Goal: Transaction & Acquisition: Purchase product/service

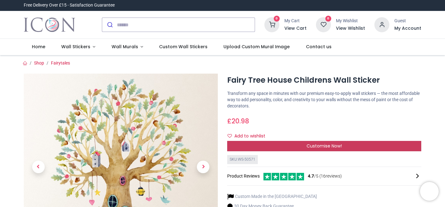
click at [317, 145] on span "Customise Now!" at bounding box center [324, 146] width 35 height 6
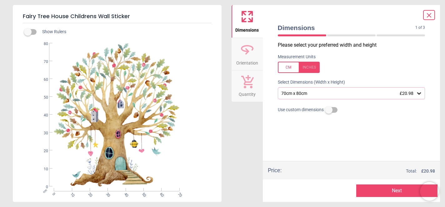
click at [432, 18] on icon at bounding box center [430, 16] width 8 height 8
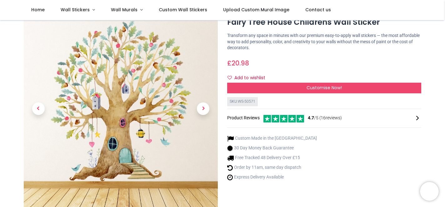
scroll to position [23, 0]
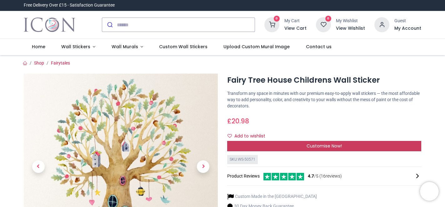
click at [320, 146] on span "Customise Now!" at bounding box center [324, 146] width 35 height 6
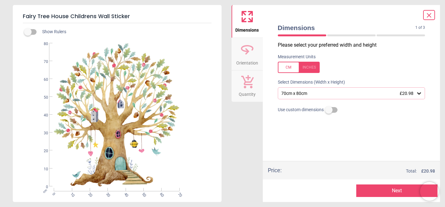
click at [304, 94] on div "70cm x 80cm £20.98" at bounding box center [349, 93] width 136 height 5
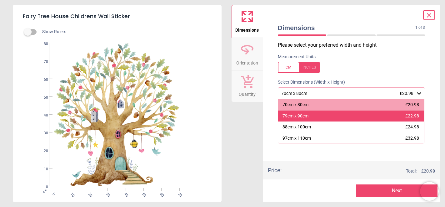
click at [311, 119] on div "79cm x 90cm £22.98" at bounding box center [351, 115] width 146 height 11
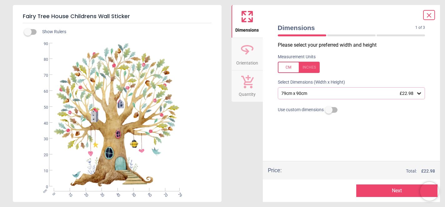
click at [389, 188] on button "Next" at bounding box center [397, 190] width 81 height 13
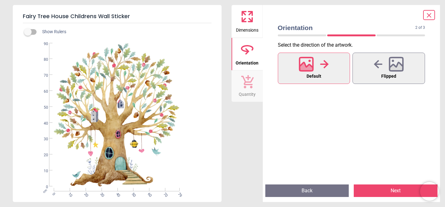
click at [317, 63] on div at bounding box center [314, 64] width 30 height 16
click at [390, 193] on button "Next" at bounding box center [396, 190] width 84 height 13
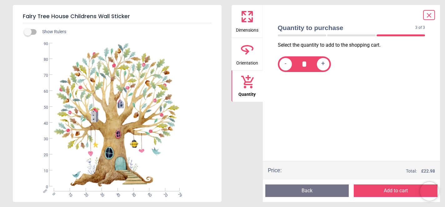
click at [390, 193] on button "Add to cart" at bounding box center [396, 190] width 84 height 13
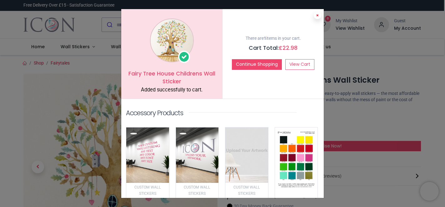
click at [317, 16] on icon at bounding box center [318, 15] width 3 height 3
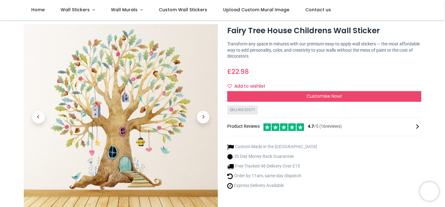
scroll to position [11, 0]
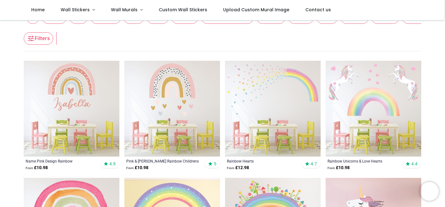
scroll to position [84, 0]
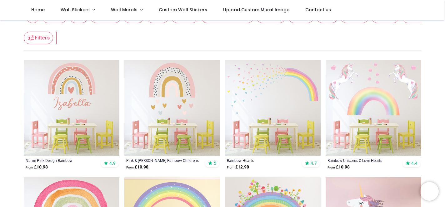
click at [286, 99] on img at bounding box center [273, 108] width 96 height 96
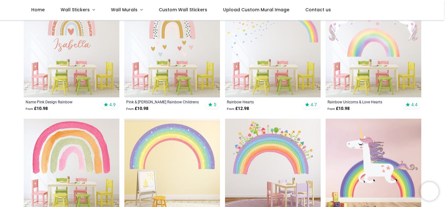
scroll to position [144, 0]
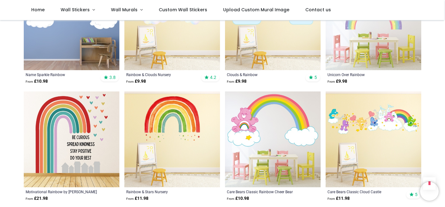
scroll to position [131, 0]
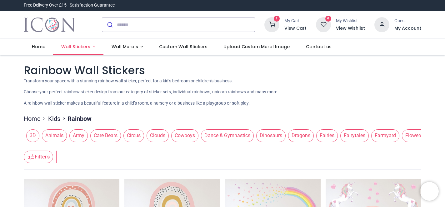
click at [88, 46] on span "Wall Stickers" at bounding box center [75, 46] width 29 height 6
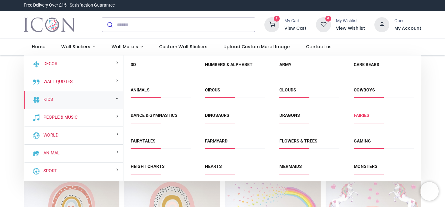
click at [359, 115] on link "Fairies" at bounding box center [362, 115] width 16 height 5
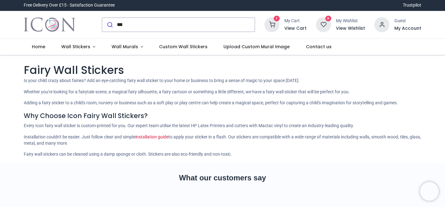
type input "****"
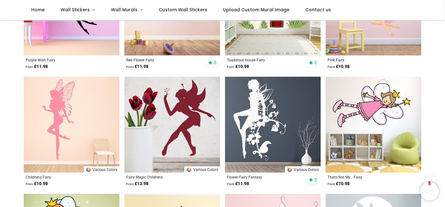
scroll to position [654, 0]
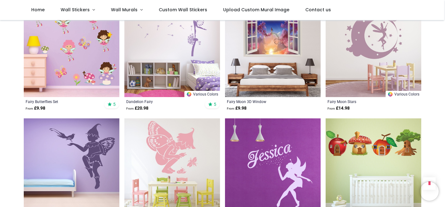
scroll to position [1434, 0]
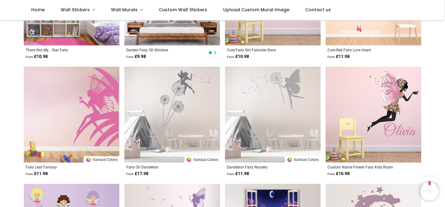
scroll to position [1243, 0]
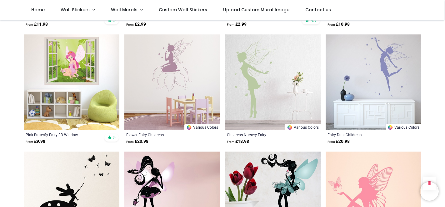
scroll to position [151, 0]
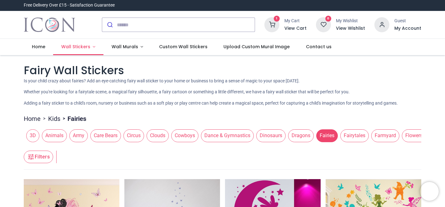
click at [89, 48] on span "Wall Stickers" at bounding box center [76, 46] width 30 height 6
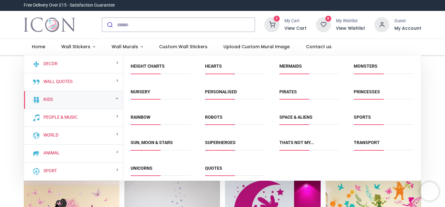
scroll to position [101, 0]
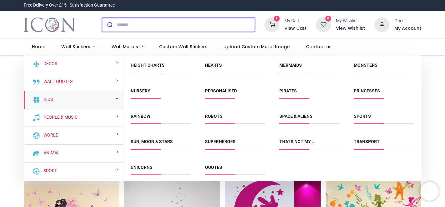
click at [129, 26] on input "search" at bounding box center [186, 25] width 138 height 14
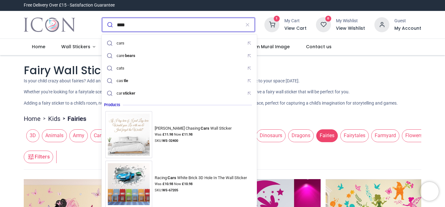
type input "****"
click at [102, 18] on button "submit" at bounding box center [109, 25] width 15 height 14
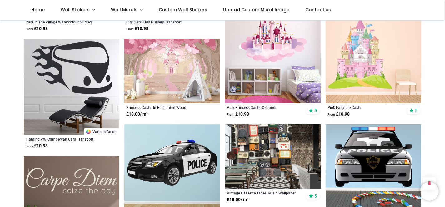
scroll to position [212, 0]
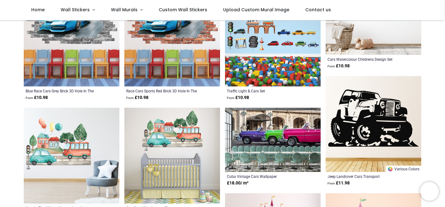
scroll to position [223, 0]
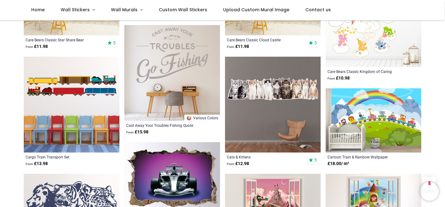
scroll to position [1380, 0]
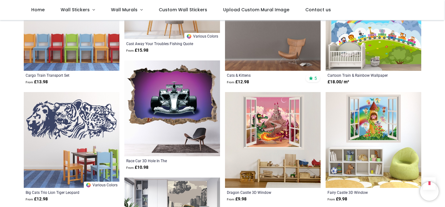
scroll to position [1462, 0]
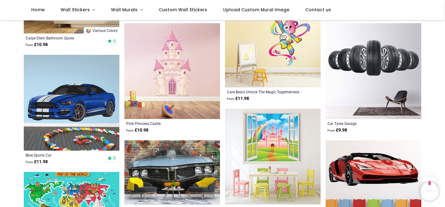
scroll to position [285, 0]
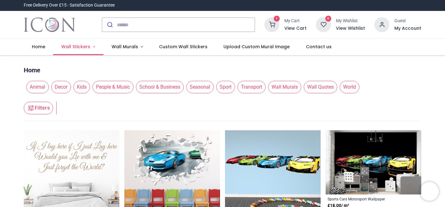
click at [90, 48] on link "Wall Stickers" at bounding box center [78, 47] width 50 height 16
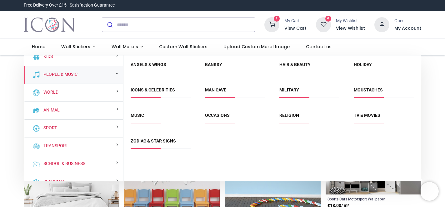
scroll to position [53, 0]
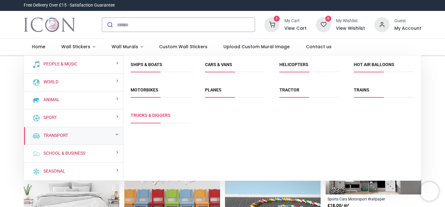
click at [158, 116] on link "Trucks & Diggers" at bounding box center [151, 115] width 40 height 5
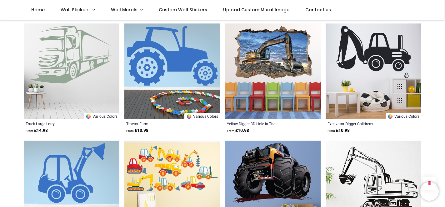
scroll to position [654, 0]
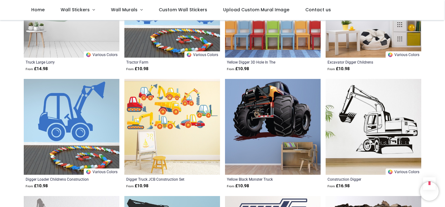
scroll to position [313, 0]
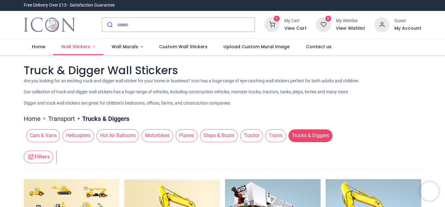
click at [81, 47] on span "Wall Stickers" at bounding box center [75, 46] width 29 height 6
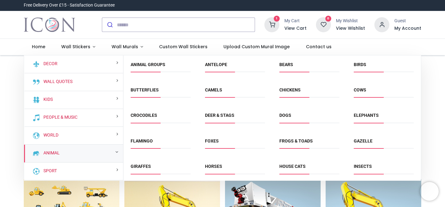
scroll to position [53, 0]
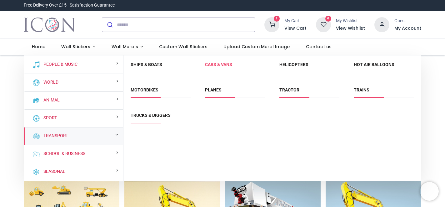
click at [223, 66] on link "Cars & Vans" at bounding box center [218, 64] width 27 height 5
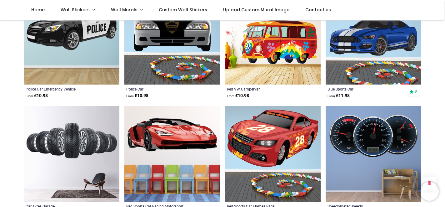
scroll to position [1034, 0]
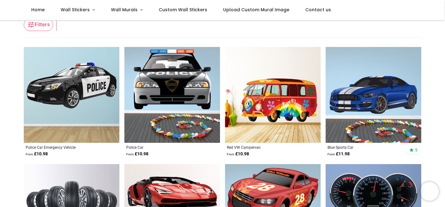
scroll to position [98, 0]
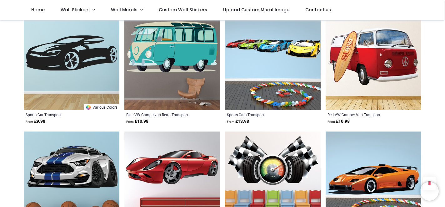
scroll to position [221, 0]
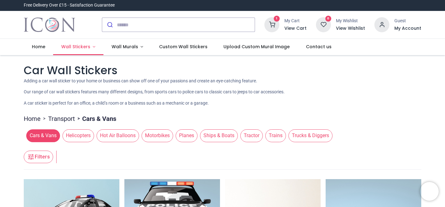
click at [89, 47] on span "Wall Stickers" at bounding box center [76, 46] width 30 height 6
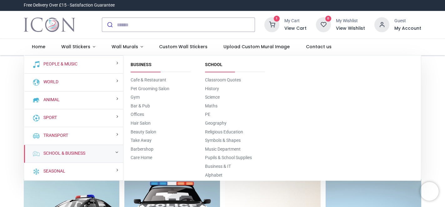
scroll to position [51, 0]
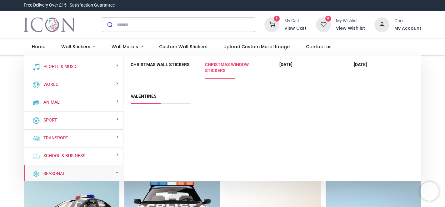
click at [223, 69] on link "Christmas Window Stickers" at bounding box center [227, 67] width 44 height 11
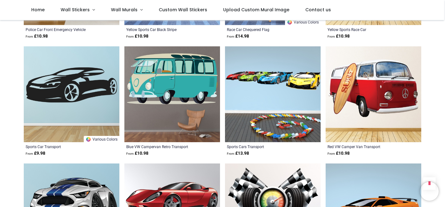
scroll to position [574, 0]
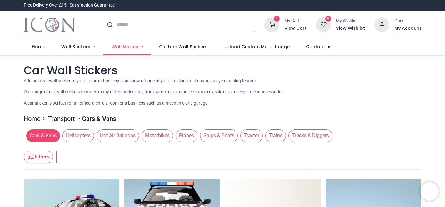
click at [138, 45] on link "Wall Murals" at bounding box center [128, 47] width 48 height 16
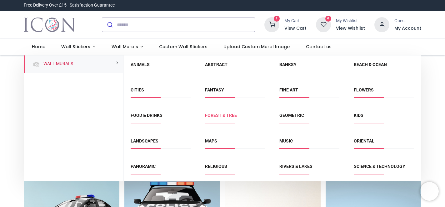
click at [219, 115] on link "Forest & Tree" at bounding box center [221, 115] width 32 height 5
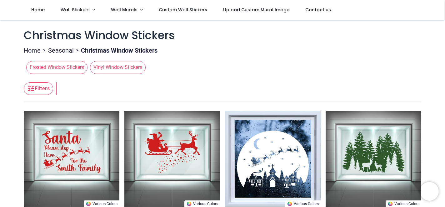
scroll to position [74, 0]
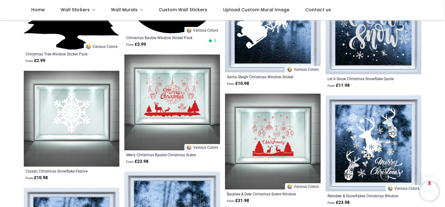
scroll to position [1135, 0]
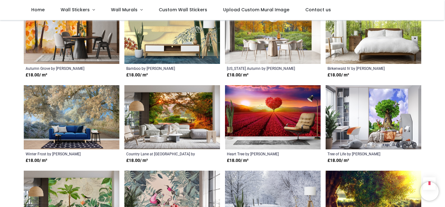
scroll to position [1002, 0]
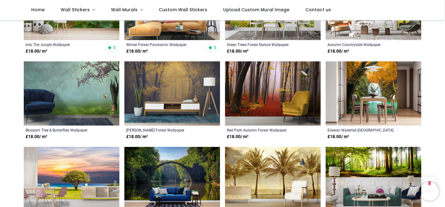
scroll to position [1623, 0]
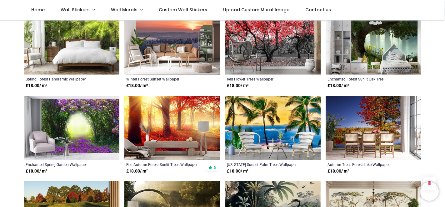
scroll to position [2100, 0]
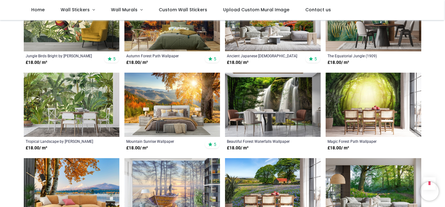
scroll to position [201, 0]
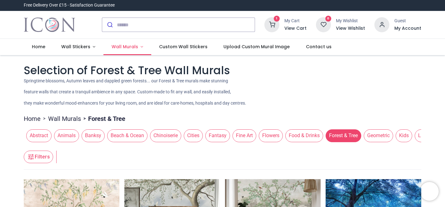
click at [138, 47] on link "Wall Murals" at bounding box center [128, 47] width 48 height 16
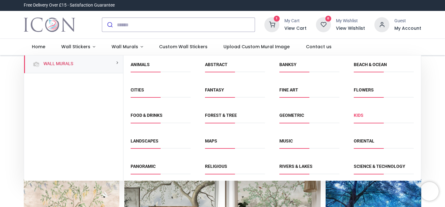
click at [361, 114] on link "Kids" at bounding box center [359, 115] width 10 height 5
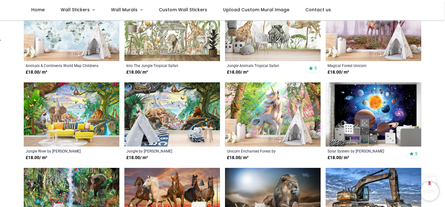
scroll to position [512, 0]
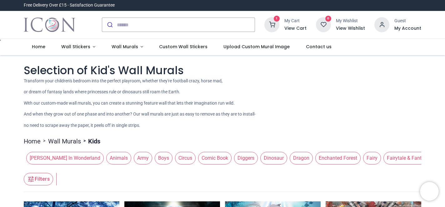
click at [388, 159] on span "Fairytale & Fantasy" at bounding box center [408, 158] width 49 height 13
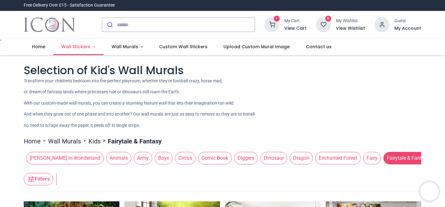
click at [91, 47] on link "Wall Stickers" at bounding box center [78, 47] width 50 height 16
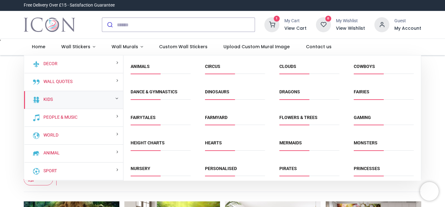
scroll to position [23, 0]
click at [224, 92] on link "Dinosaurs" at bounding box center [217, 92] width 24 height 5
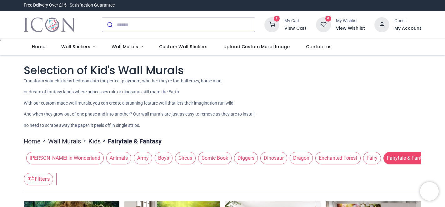
click at [317, 155] on span "Enchanted Forest" at bounding box center [338, 158] width 45 height 13
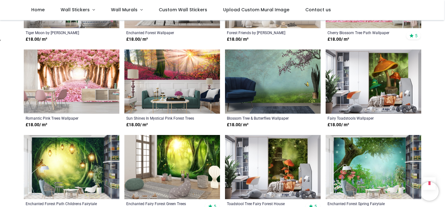
scroll to position [374, 0]
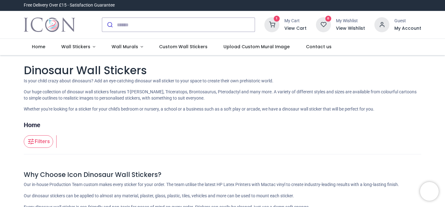
scroll to position [154, 0]
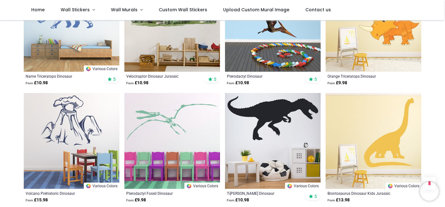
scroll to position [760, 0]
